Goal: Check status

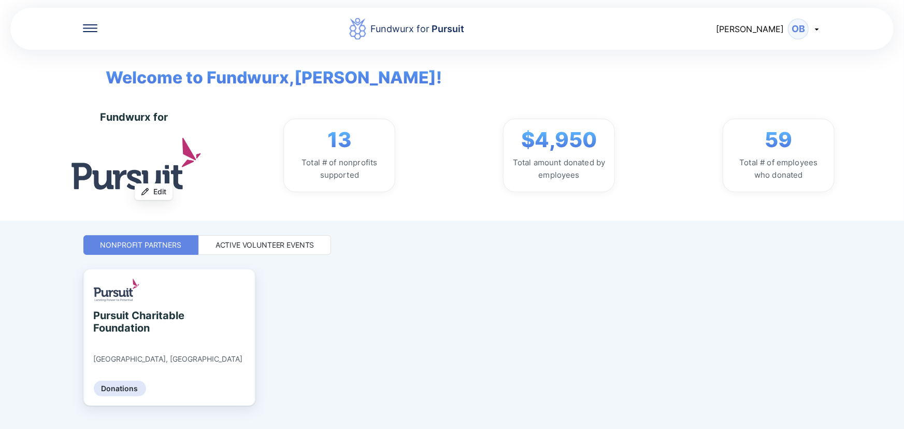
click at [84, 29] on icon at bounding box center [90, 28] width 15 height 8
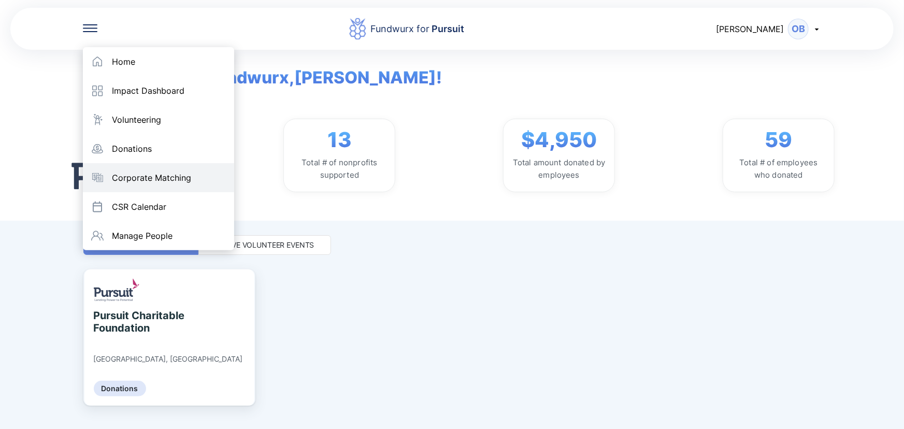
click at [150, 175] on div "Corporate Matching" at bounding box center [151, 178] width 79 height 10
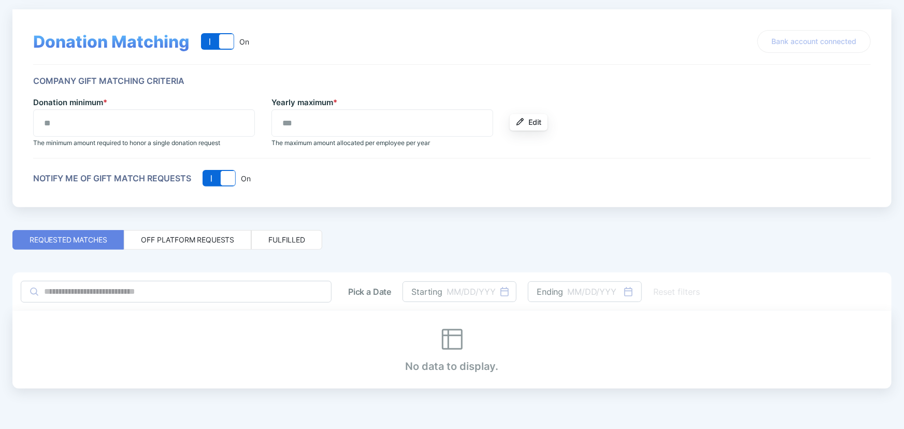
scroll to position [70, 0]
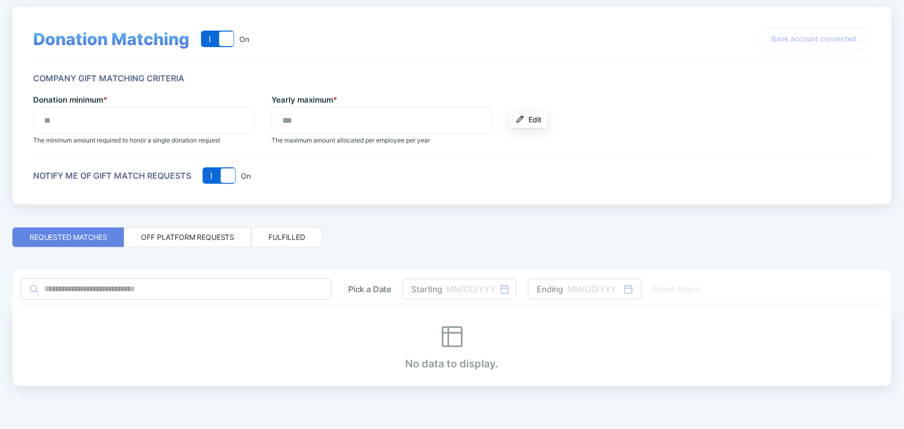
click at [194, 237] on div "Off platform requests" at bounding box center [187, 237] width 93 height 10
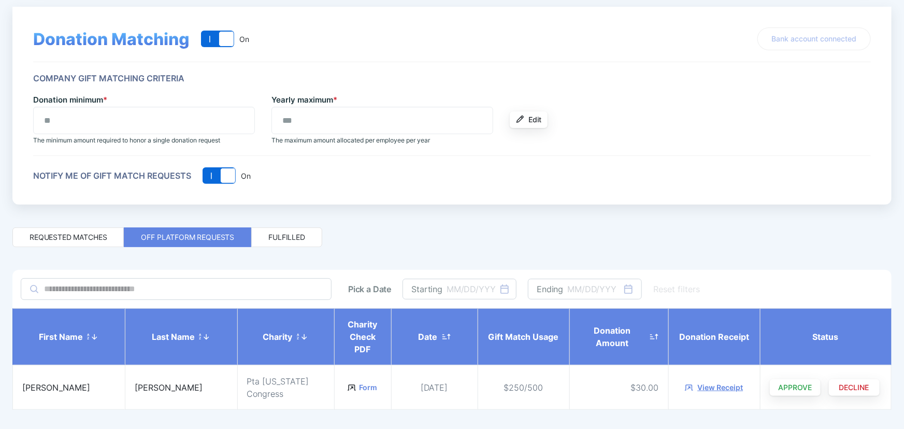
scroll to position [94, 0]
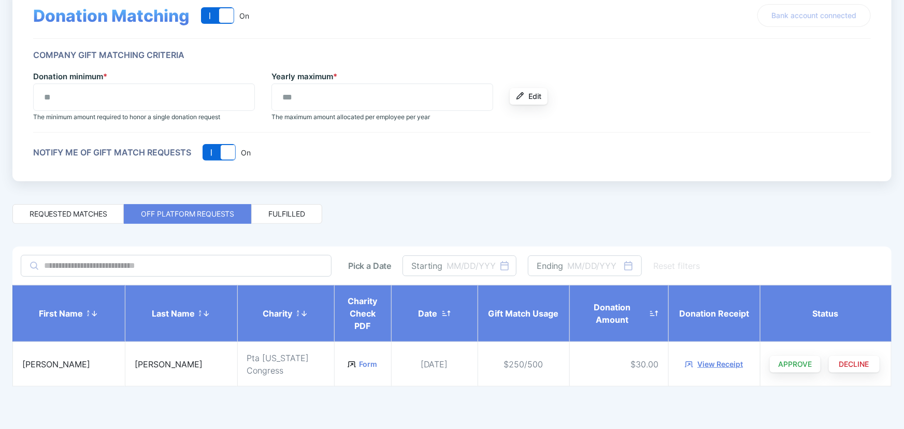
click at [281, 205] on div "Fulfilled" at bounding box center [286, 214] width 71 height 20
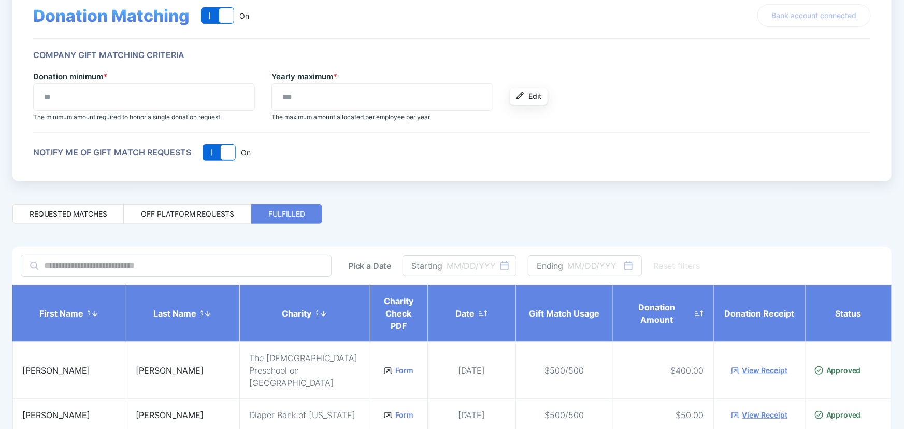
click at [198, 213] on div "Off platform requests" at bounding box center [187, 214] width 93 height 10
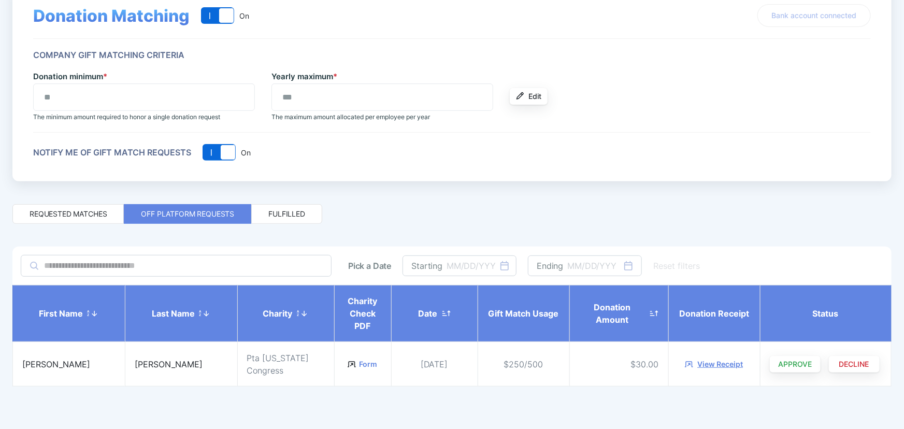
click at [728, 362] on div "View Receipt" at bounding box center [720, 364] width 46 height 10
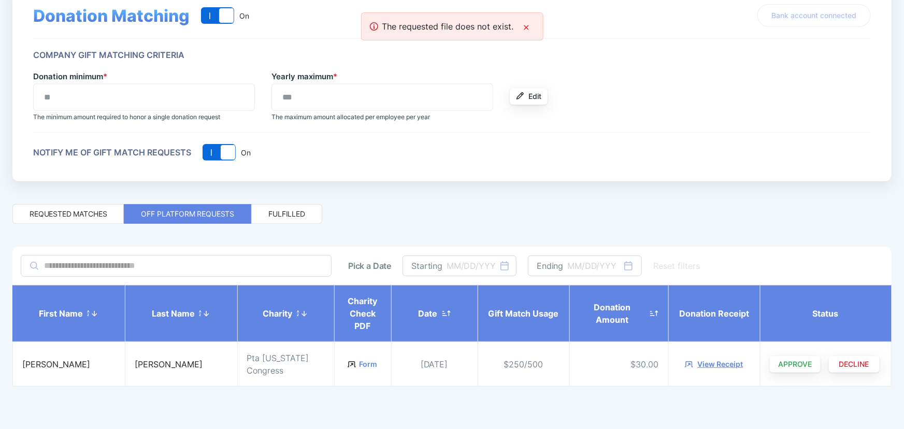
click at [529, 23] on icon at bounding box center [526, 27] width 8 height 8
